Goal: Find specific page/section: Find specific page/section

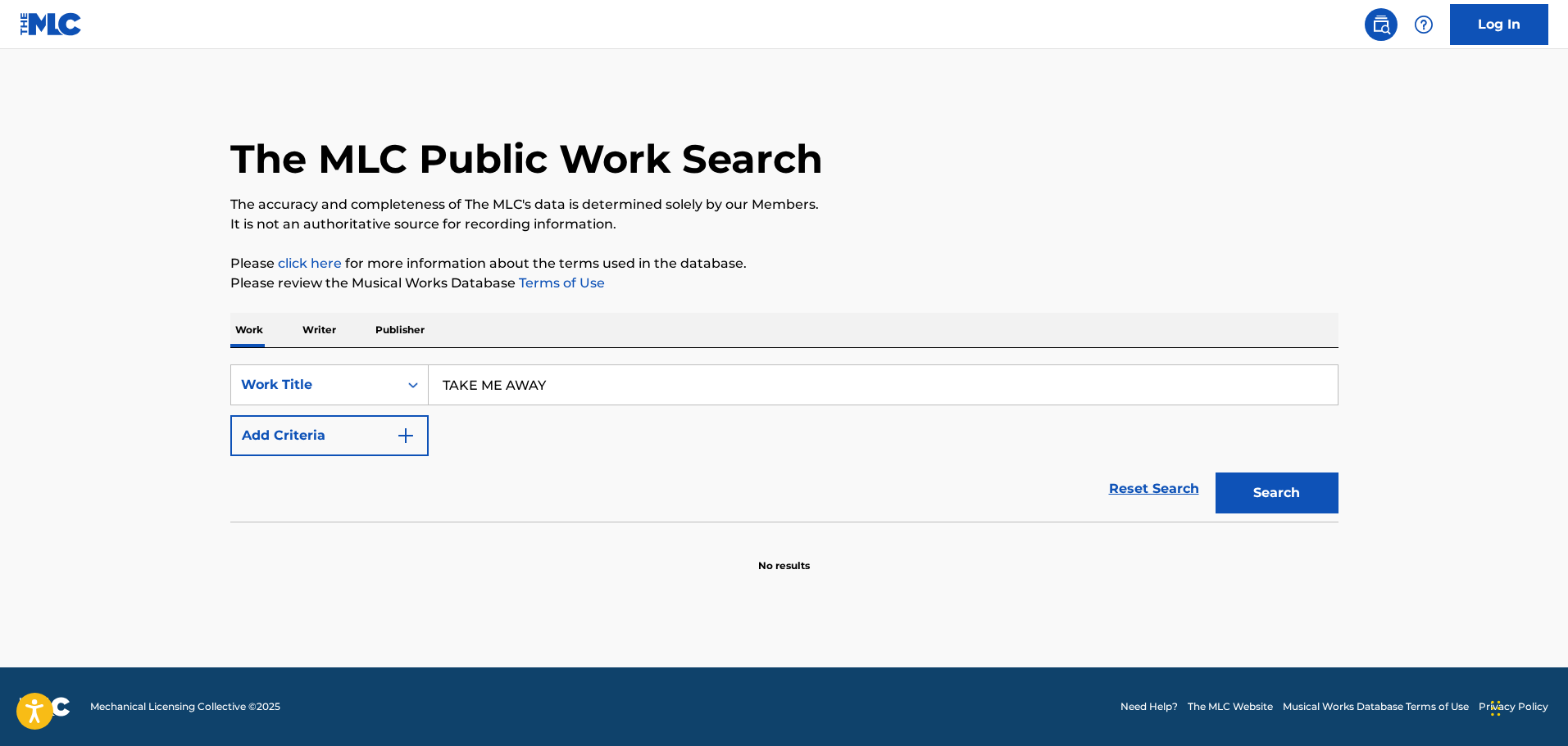
click at [396, 434] on img "Search Form" at bounding box center [405, 436] width 19 height 19
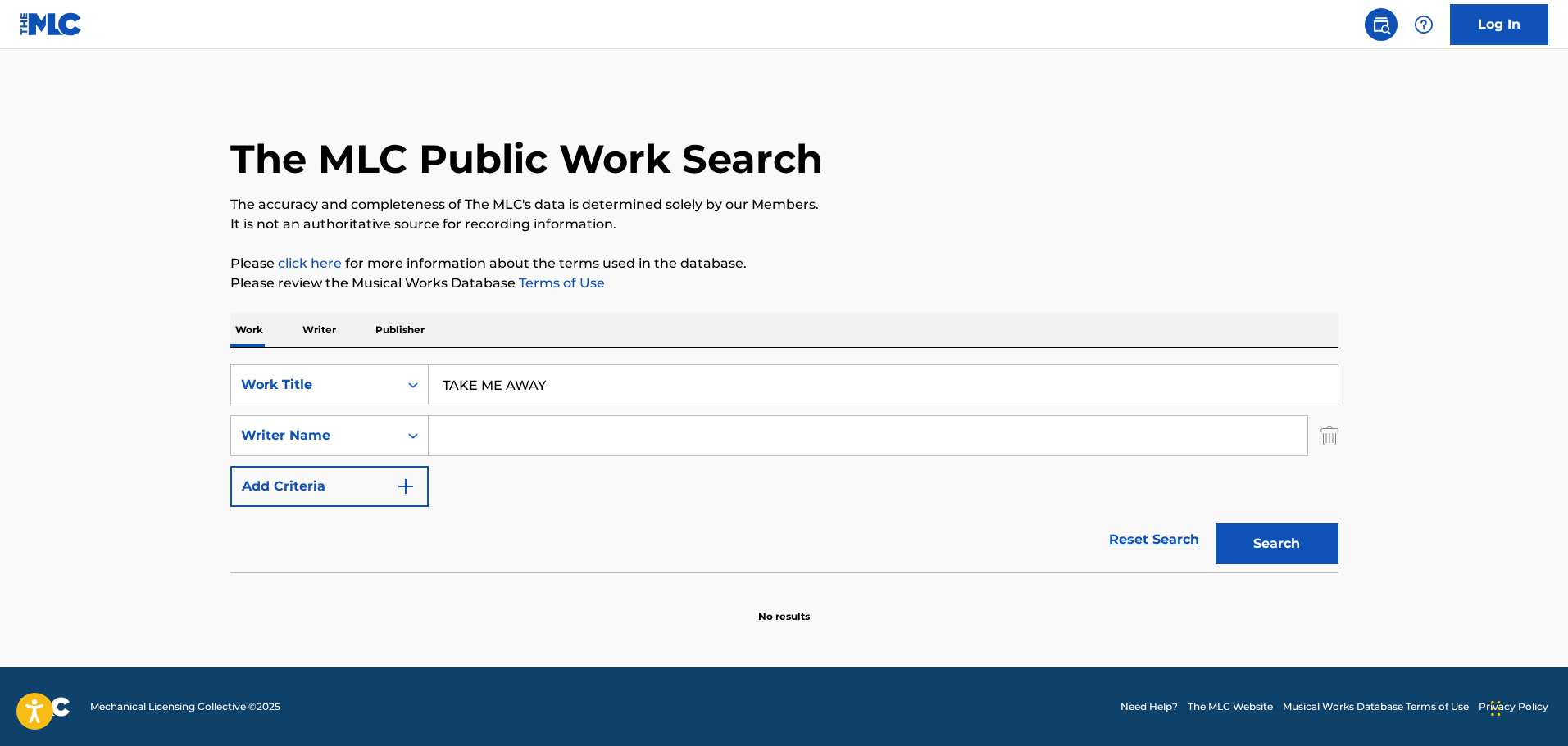
click at [544, 447] on input "Search Form" at bounding box center [868, 436] width 879 height 39
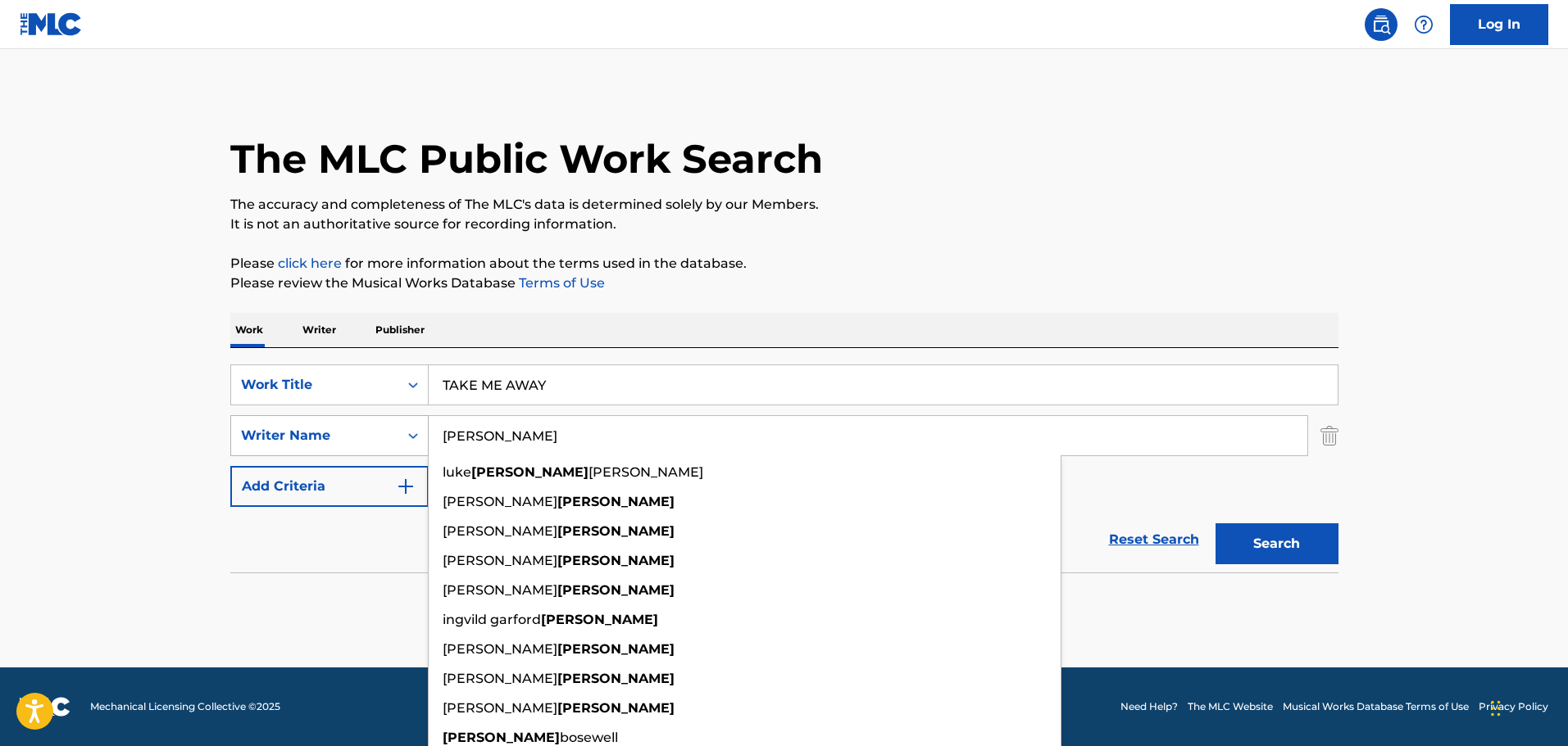
drag, startPoint x: 521, startPoint y: 429, endPoint x: 253, endPoint y: 441, distance: 268.3
click at [254, 441] on div "SearchWithCriteria0a311154-410e-4619-963f-19113692279f Writer Name [PERSON_NAME…" at bounding box center [784, 436] width 1108 height 41
type input "[PERSON_NAME]"
click at [341, 590] on section "No results" at bounding box center [784, 602] width 1108 height 43
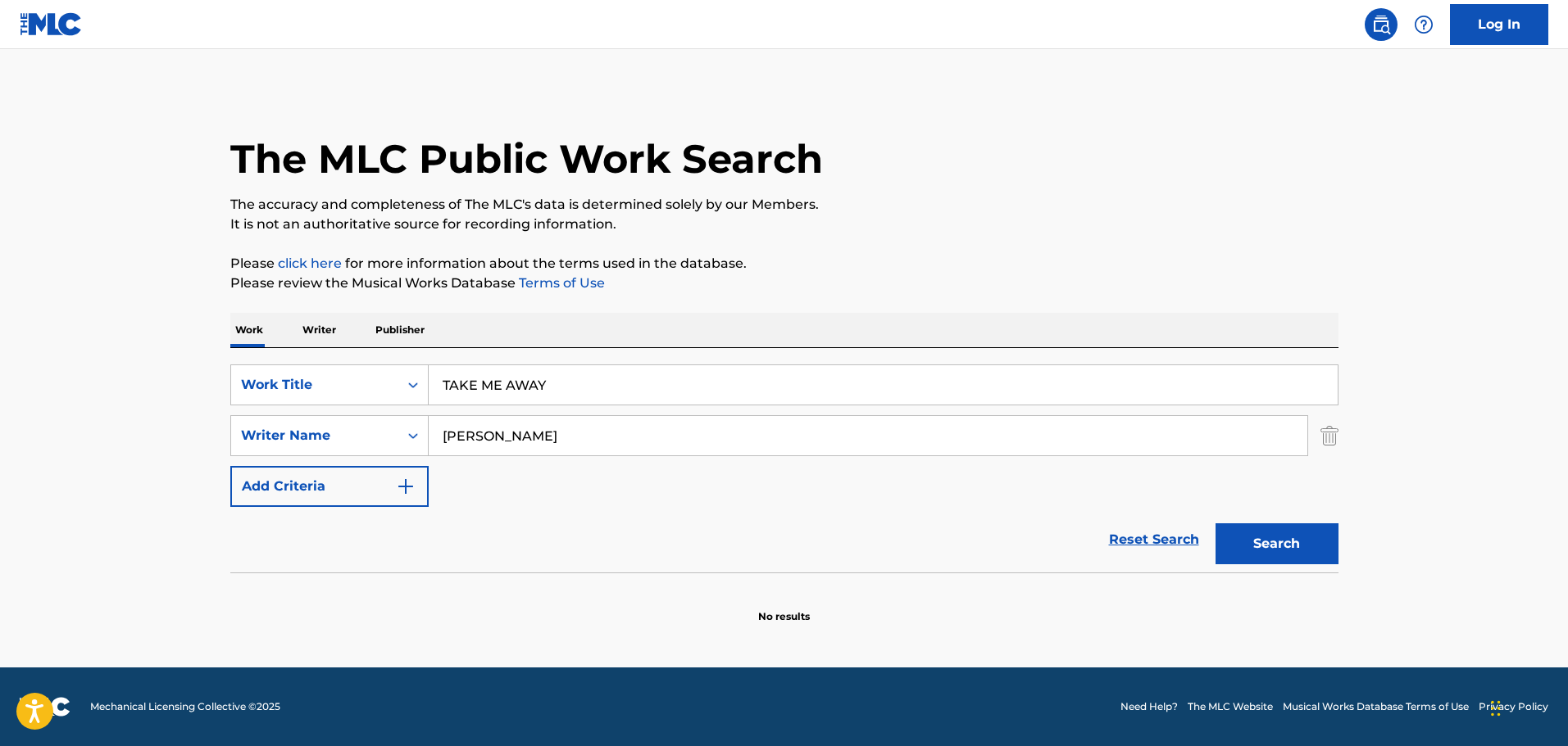
click at [1295, 544] on button "Search" at bounding box center [1277, 544] width 123 height 41
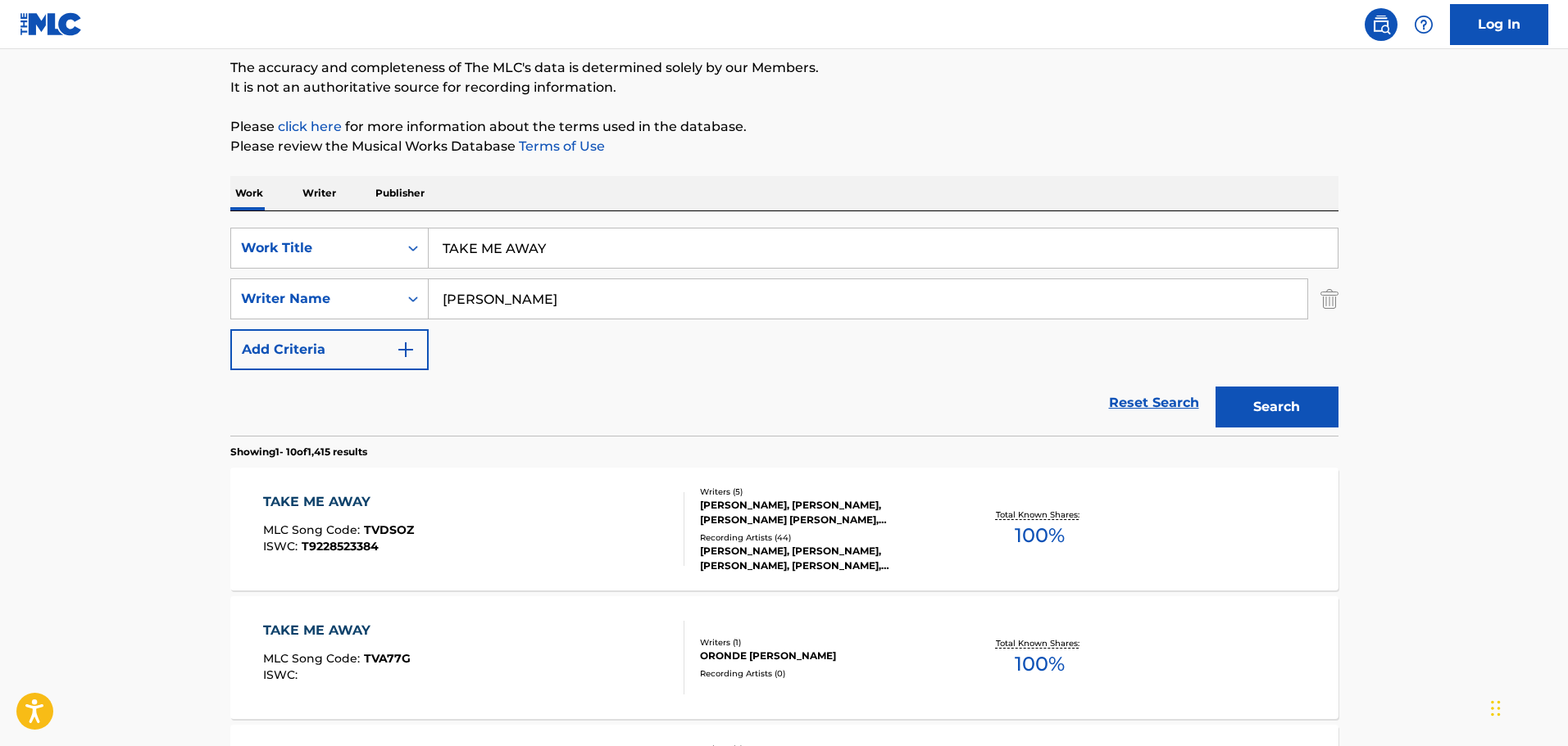
scroll to position [273, 0]
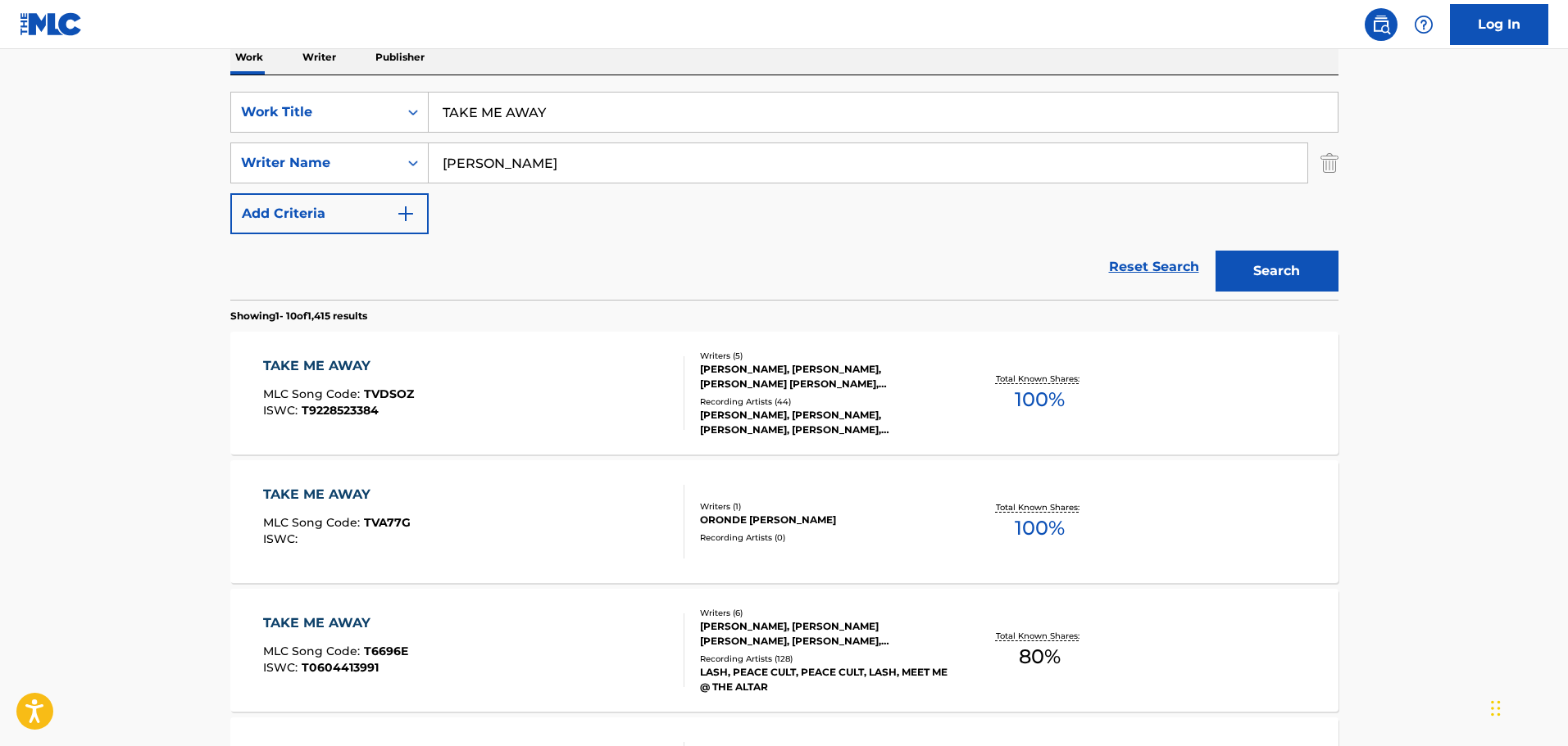
click at [342, 363] on div "TAKE ME AWAY" at bounding box center [339, 366] width 151 height 19
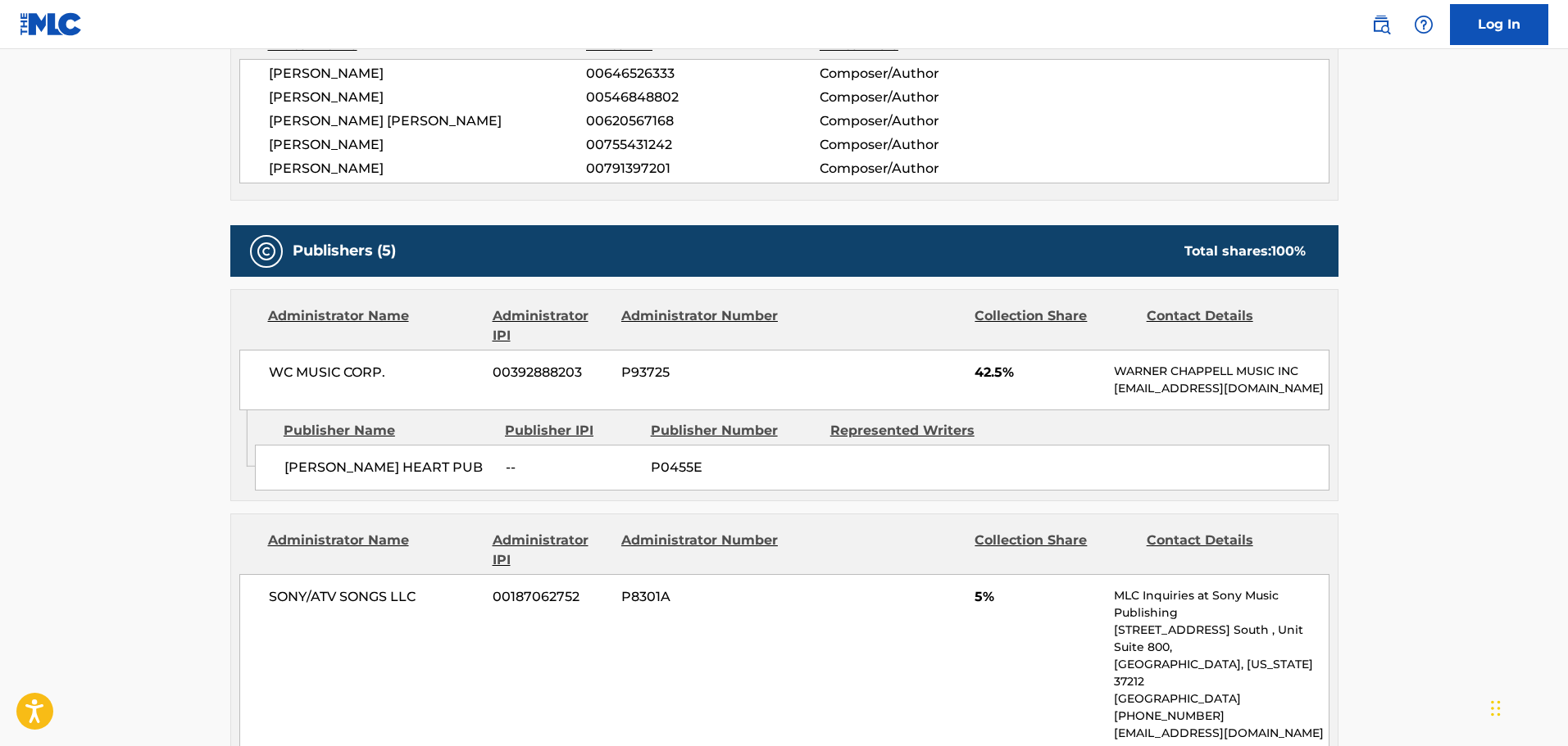
scroll to position [299, 0]
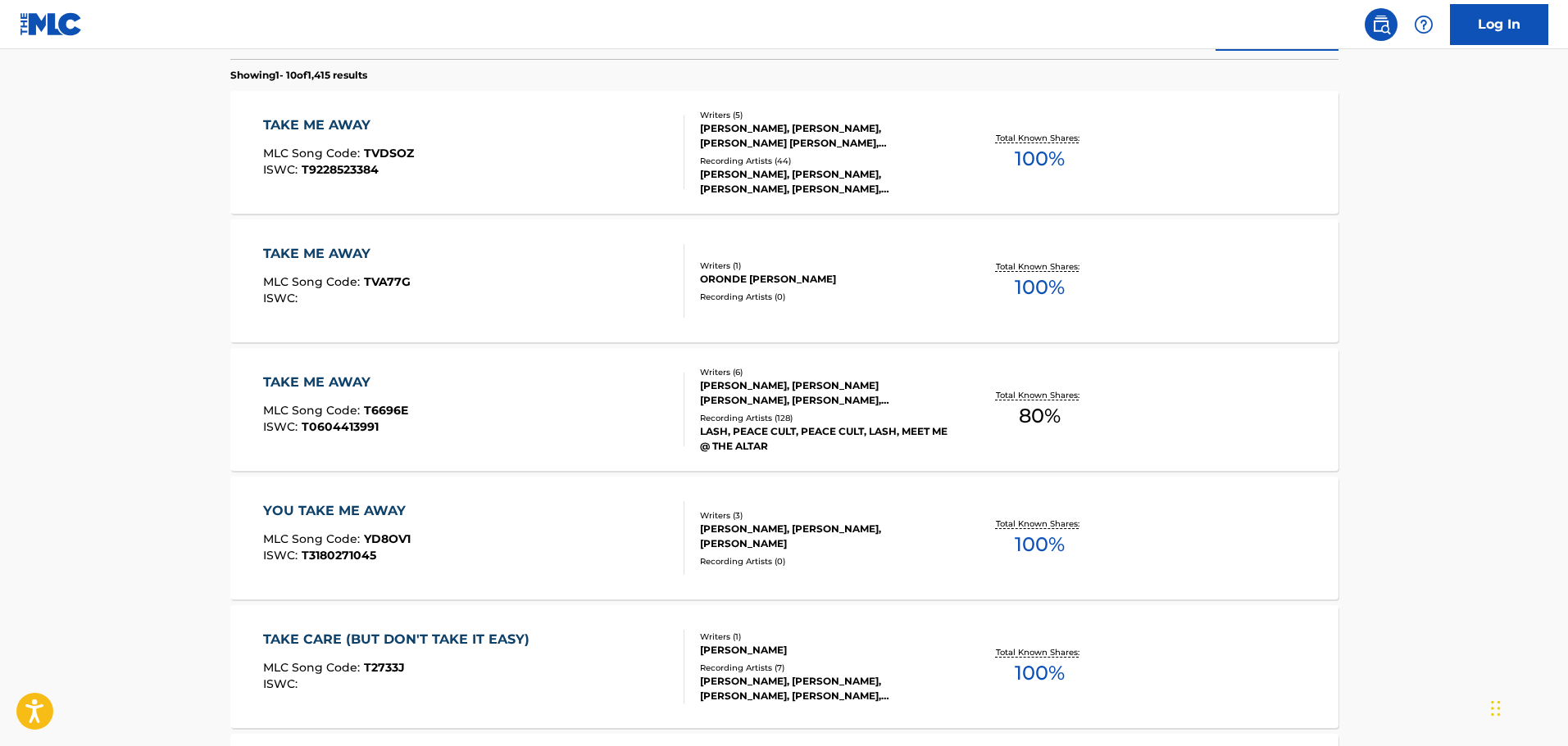
scroll to position [546, 0]
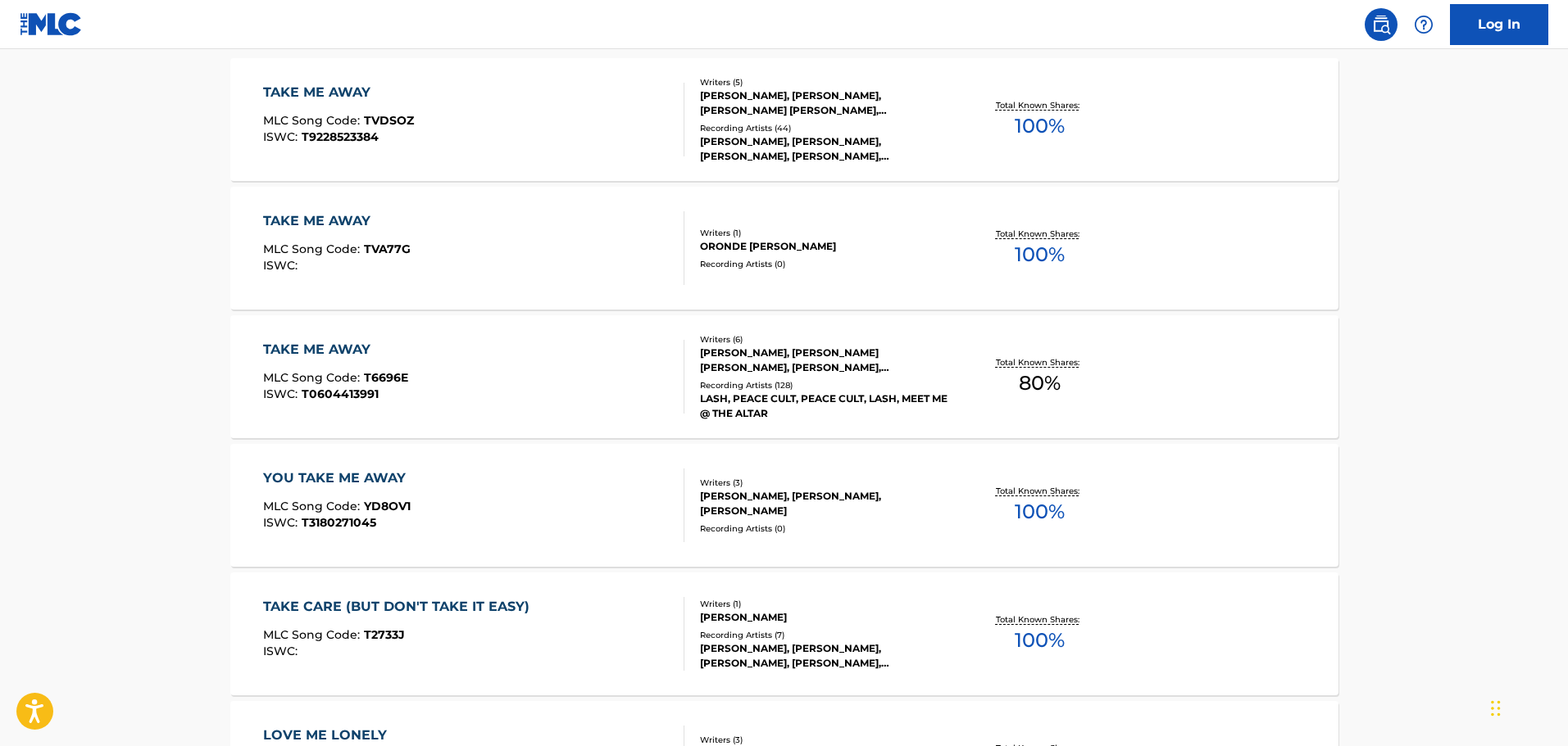
click at [286, 344] on div "TAKE ME AWAY" at bounding box center [335, 350] width 145 height 19
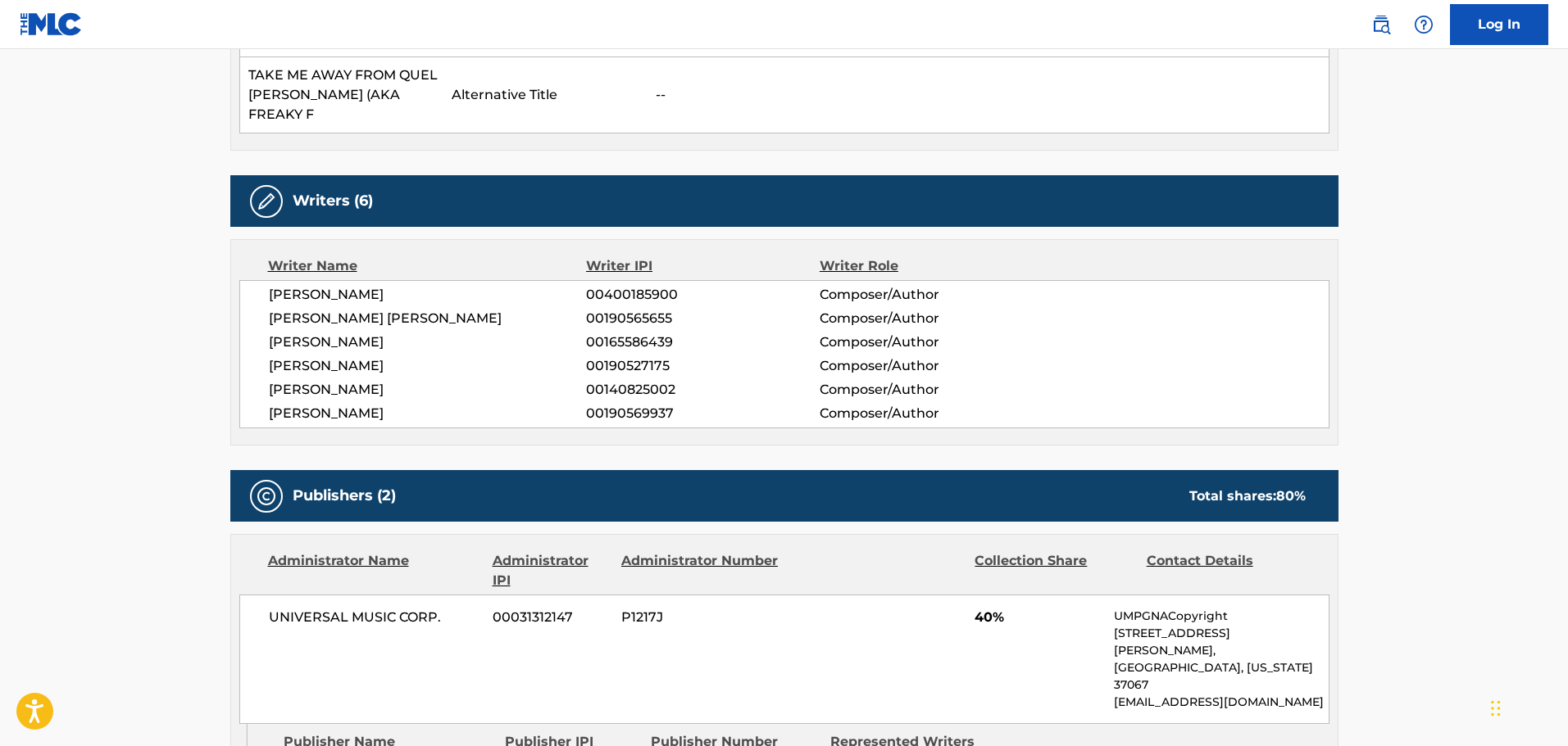
scroll to position [546, 0]
